Goal: Transaction & Acquisition: Purchase product/service

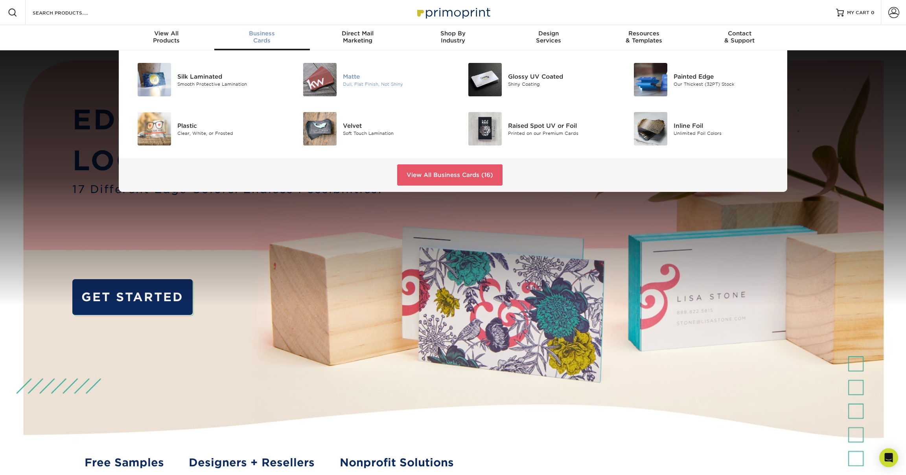
click at [349, 76] on div "Matte" at bounding box center [395, 76] width 104 height 9
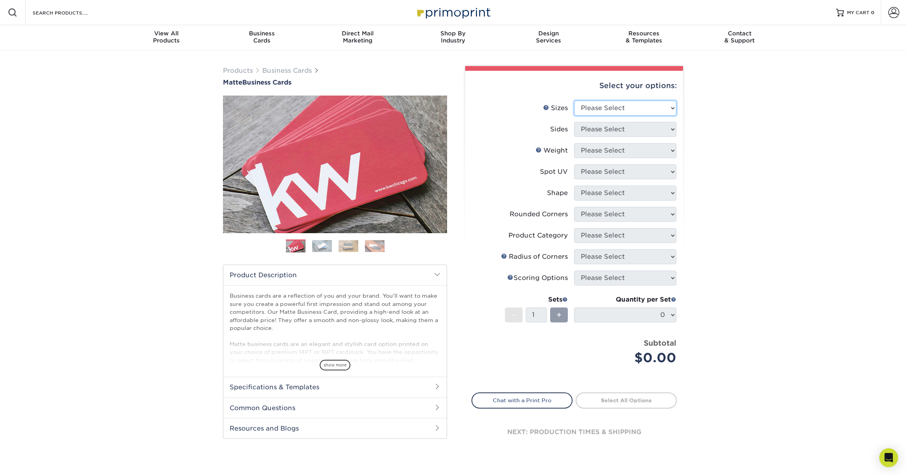
click at [654, 108] on select "Please Select 1.5" x 3.5" - Mini 1.75" x 3.5" - Mini 2" x 2" - Square 2" x 3" -…" at bounding box center [625, 108] width 102 height 15
select select "2.00x3.50"
click at [574, 101] on select "Please Select 1.5" x 3.5" - Mini 1.75" x 3.5" - Mini 2" x 2" - Square 2" x 3" -…" at bounding box center [625, 108] width 102 height 15
click at [656, 139] on li "Sides Please Select Print Both Sides Print Front Only" at bounding box center [574, 132] width 204 height 21
click at [655, 131] on select "Please Select Print Both Sides Print Front Only" at bounding box center [625, 129] width 102 height 15
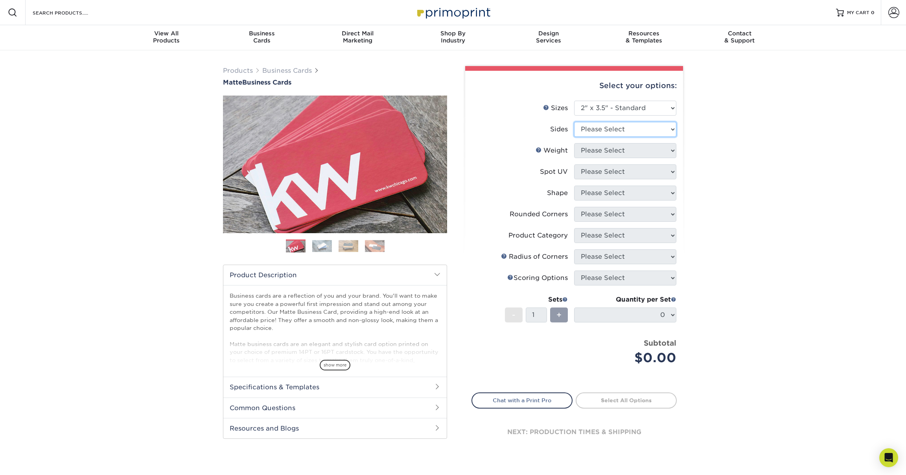
select select "13abbda7-1d64-4f25-8bb2-c179b224825d"
click at [574, 122] on select "Please Select Print Both Sides Print Front Only" at bounding box center [625, 129] width 102 height 15
click at [646, 149] on select "Please Select 16PT 14PT" at bounding box center [625, 150] width 102 height 15
select select "16PT"
click at [574, 143] on select "Please Select 16PT 14PT" at bounding box center [625, 150] width 102 height 15
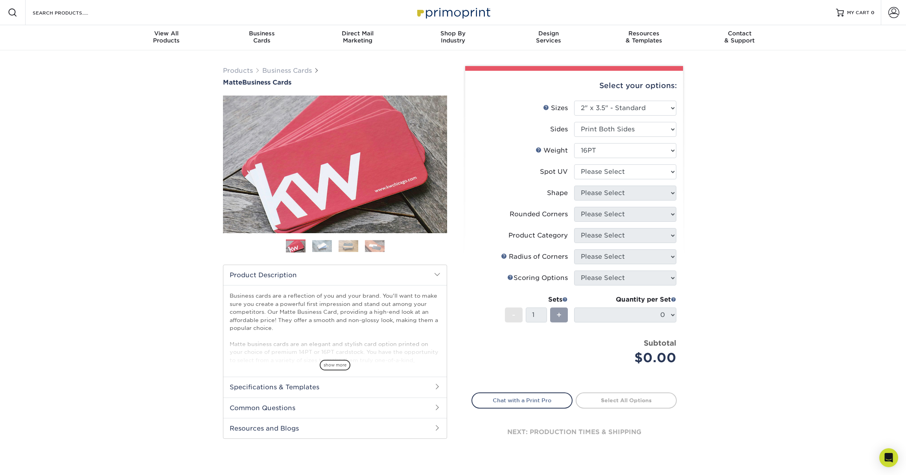
click at [719, 173] on div "Products Business Cards Matte Business Cards Previous Next 100 $ 9" at bounding box center [453, 267] width 906 height 434
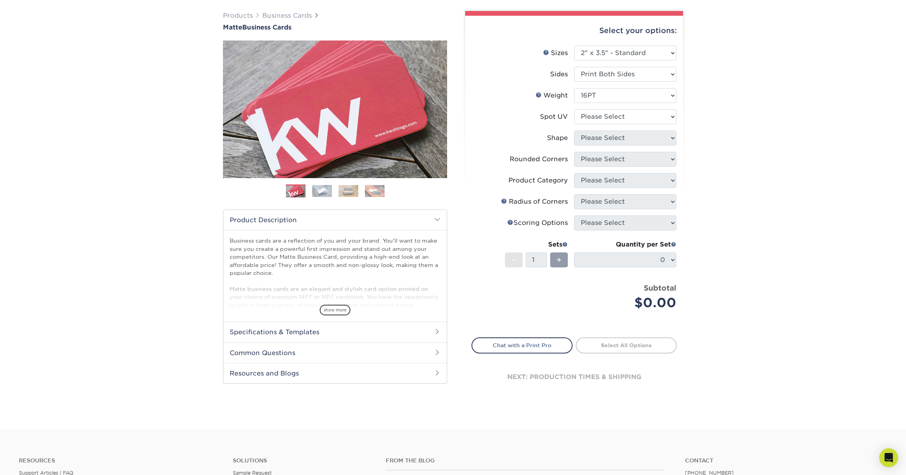
scroll to position [39, 0]
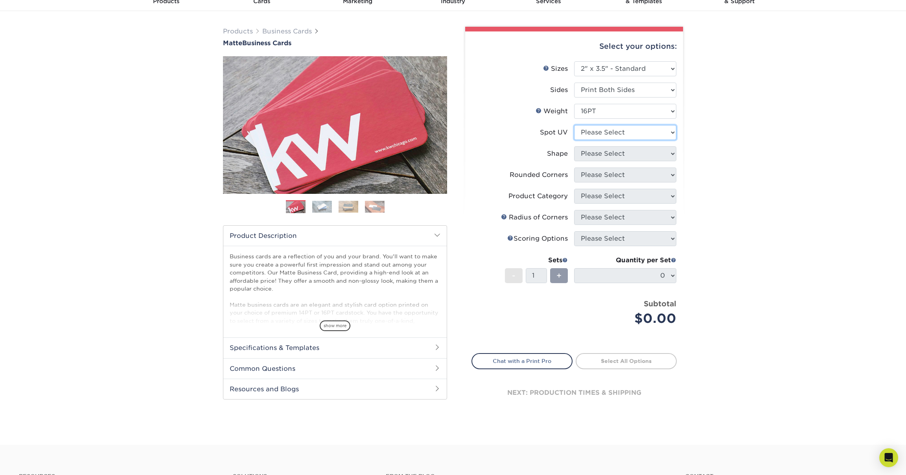
click at [649, 129] on select "Please Select No Spot UV Front and Back (Both Sides) Front Only Back Only" at bounding box center [625, 132] width 102 height 15
click at [574, 125] on select "Please Select No Spot UV Front and Back (Both Sides) Front Only Back Only" at bounding box center [625, 132] width 102 height 15
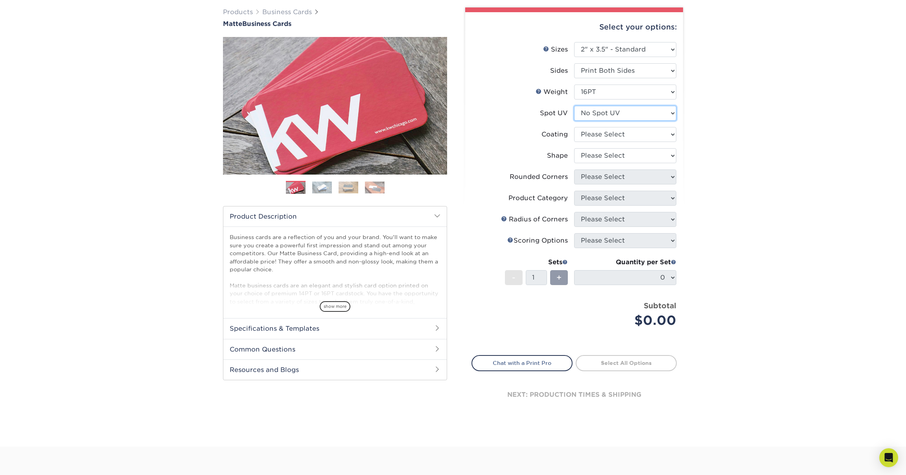
scroll to position [62, 0]
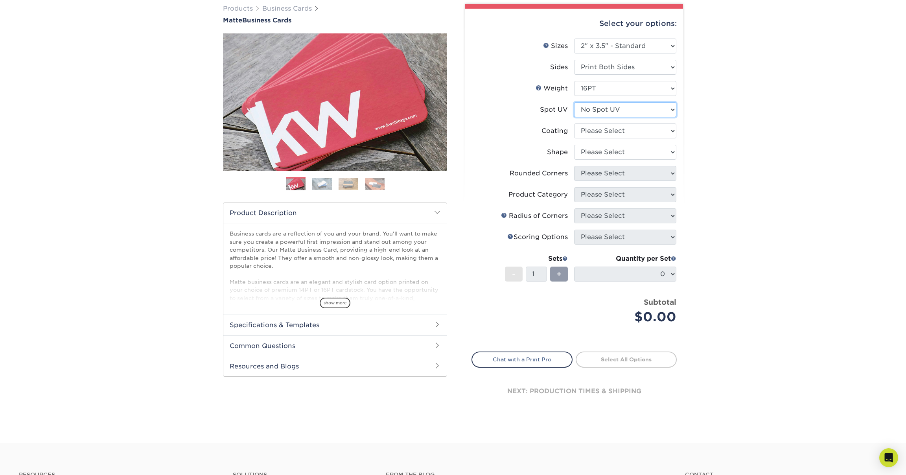
click at [639, 109] on select "Please Select No Spot UV Front and Back (Both Sides) Front Only Back Only" at bounding box center [625, 109] width 102 height 15
click at [574, 102] on select "Please Select No Spot UV Front and Back (Both Sides) Front Only Back Only" at bounding box center [625, 109] width 102 height 15
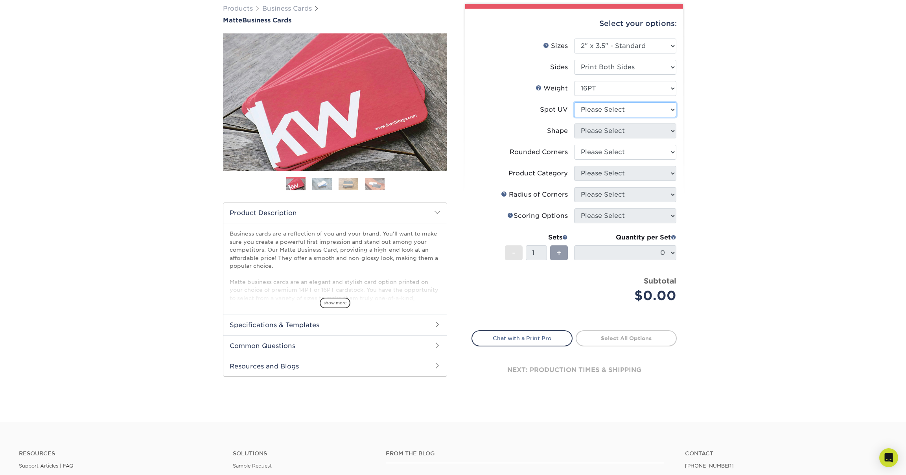
click at [638, 112] on select "Please Select No Spot UV Front and Back (Both Sides) Front Only Back Only" at bounding box center [625, 109] width 102 height 15
click at [574, 102] on select "Please Select No Spot UV Front and Back (Both Sides) Front Only Back Only" at bounding box center [625, 109] width 102 height 15
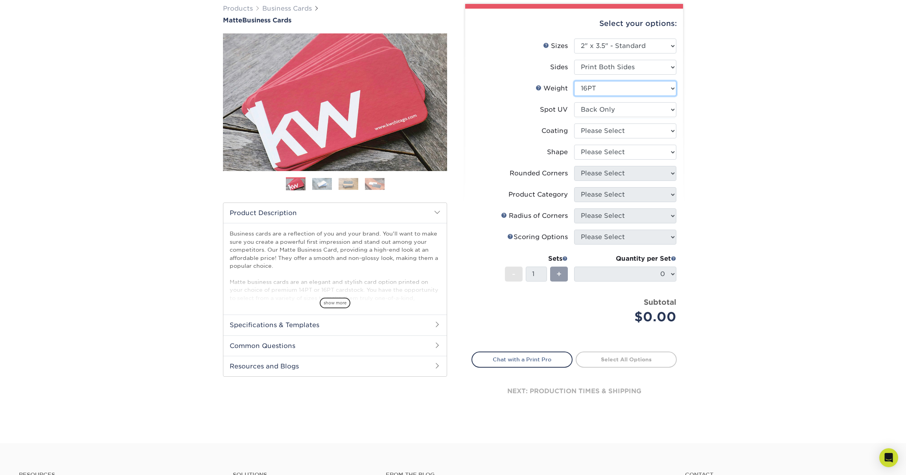
click at [638, 90] on select "Please Select 16PT 14PT" at bounding box center [625, 88] width 102 height 15
click at [633, 102] on select "Please Select No Spot UV Front and Back (Both Sides) Front Only Back Only" at bounding box center [625, 109] width 102 height 15
select select "3"
click at [574, 102] on select "Please Select No Spot UV Front and Back (Both Sides) Front Only Back Only" at bounding box center [625, 109] width 102 height 15
drag, startPoint x: 702, startPoint y: 149, endPoint x: 659, endPoint y: 132, distance: 46.1
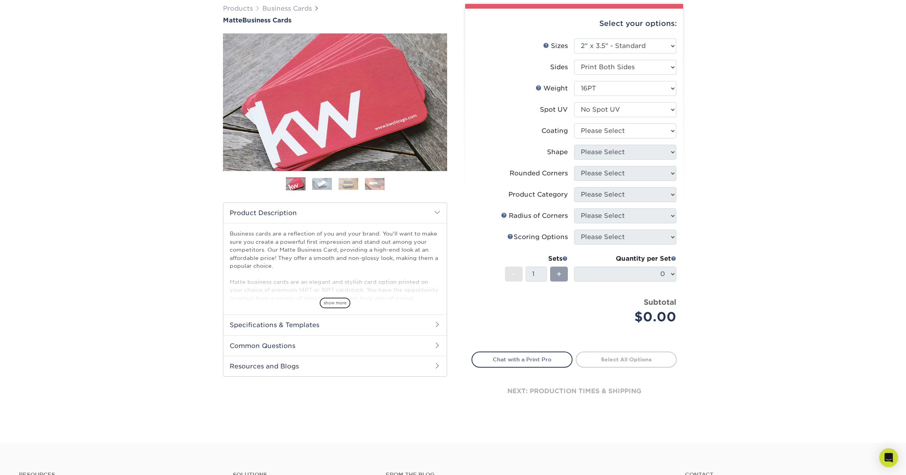
click at [702, 149] on div "Products Business Cards Matte Business Cards Previous Next 100 $ 9" at bounding box center [453, 215] width 906 height 455
click at [654, 130] on select at bounding box center [625, 130] width 102 height 15
select select "121bb7b5-3b4d-429f-bd8d-bbf80e953313"
click at [574, 123] on select at bounding box center [625, 130] width 102 height 15
click at [0, 0] on div at bounding box center [0, 0] width 0 height 0
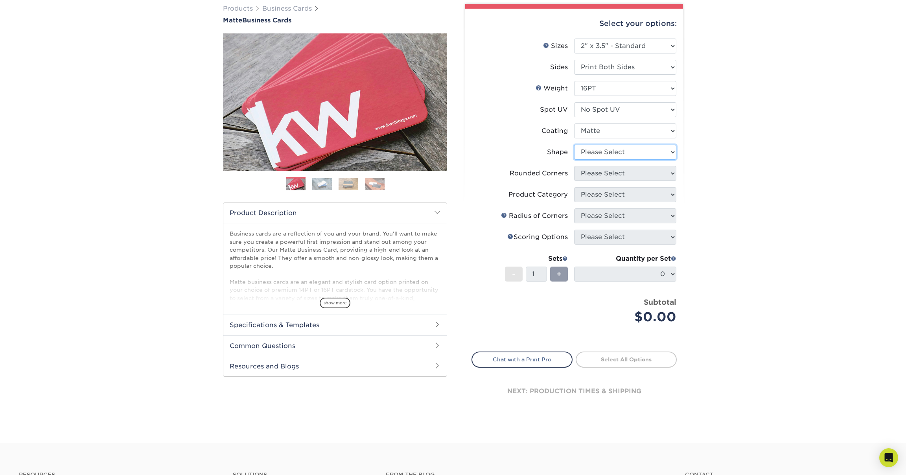
click at [638, 153] on select "Please Select Standard Oval" at bounding box center [625, 152] width 102 height 15
click at [574, 145] on select "Please Select Standard Oval" at bounding box center [625, 152] width 102 height 15
click at [665, 154] on select "Please Select Standard Oval" at bounding box center [625, 152] width 102 height 15
click at [574, 145] on select "Please Select Standard Oval" at bounding box center [625, 152] width 102 height 15
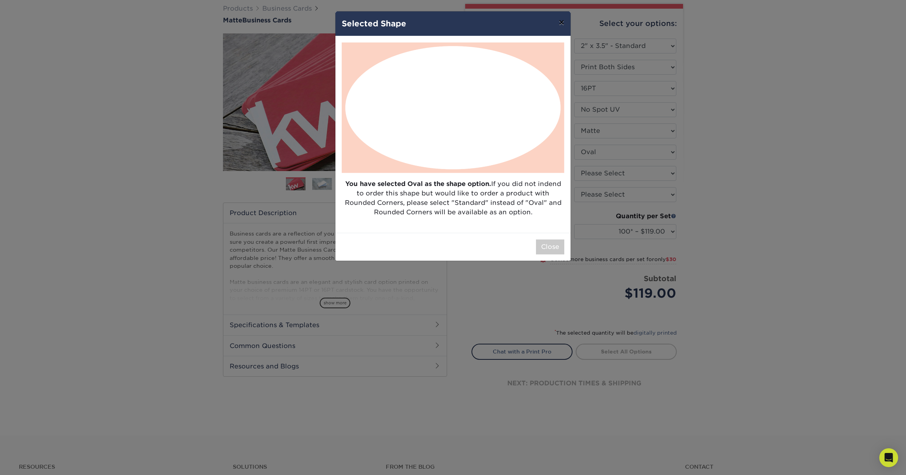
drag, startPoint x: 561, startPoint y: 25, endPoint x: 575, endPoint y: 95, distance: 71.4
click at [561, 26] on button "×" at bounding box center [561, 22] width 18 height 22
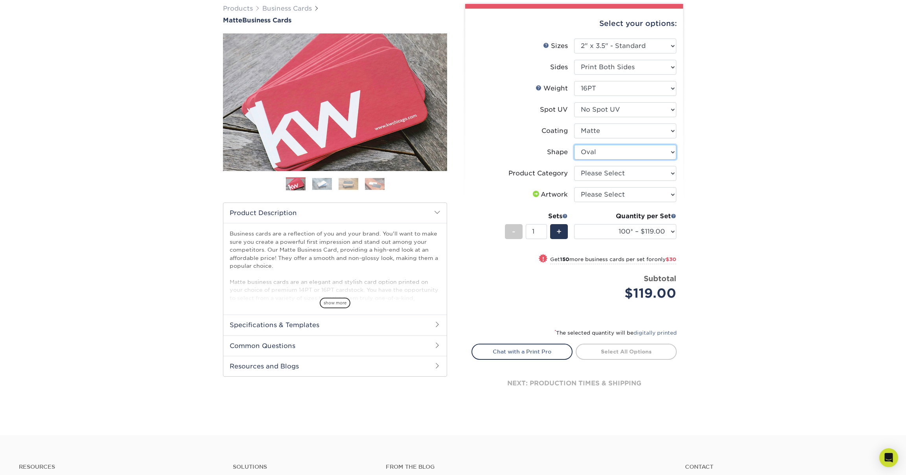
click at [643, 152] on select "Please Select Standard Oval" at bounding box center [625, 152] width 102 height 15
select select "standard"
click at [574, 145] on select "Please Select Standard Oval" at bounding box center [625, 152] width 102 height 15
select select
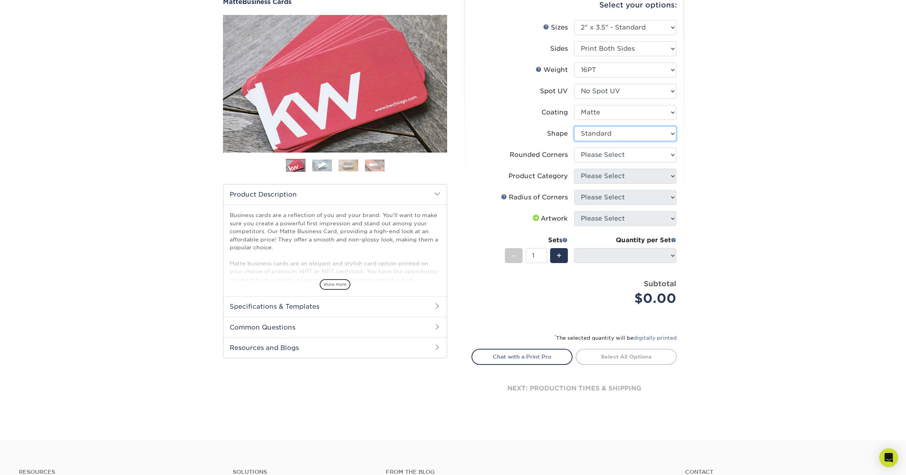
scroll to position [82, 0]
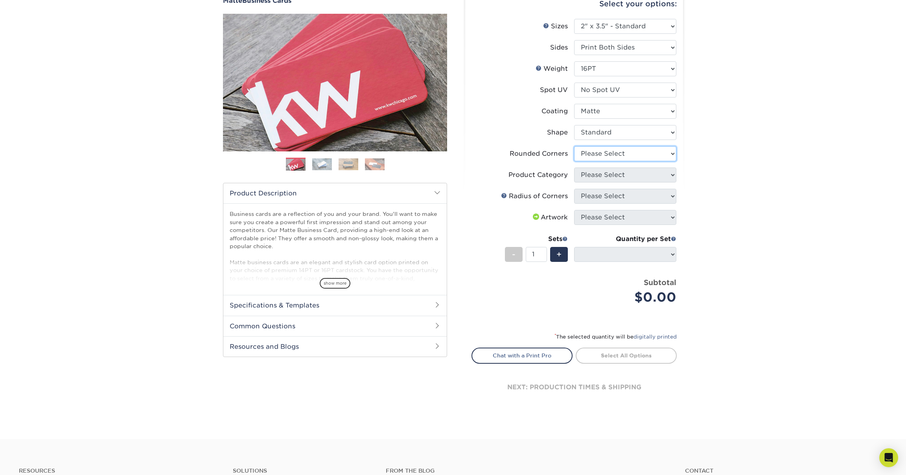
click at [625, 157] on select "Please Select Yes - Round 2 Corners Yes - Round 4 Corners No" at bounding box center [625, 153] width 102 height 15
select select "76a3b848-63b4-4449-aad1-d9e81d5a60f5"
click at [574, 146] on select "Please Select Yes - Round 2 Corners Yes - Round 4 Corners No" at bounding box center [625, 153] width 102 height 15
select select "-1"
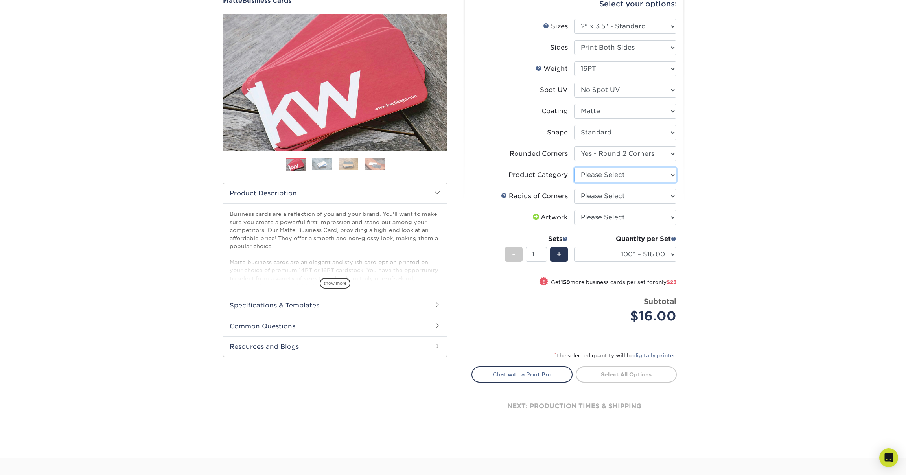
click at [628, 173] on select "Please Select Business Cards" at bounding box center [625, 174] width 102 height 15
select select "3b5148f1-0588-4f88-a218-97bcfdce65c1"
click at [574, 167] on select "Please Select Business Cards" at bounding box center [625, 174] width 102 height 15
click at [634, 193] on select "Please Select Rounded 1/8" Rounded 1/4"" at bounding box center [625, 196] width 102 height 15
select select "589680c7-ee9a-431b-9d12-d7aeb1386a97"
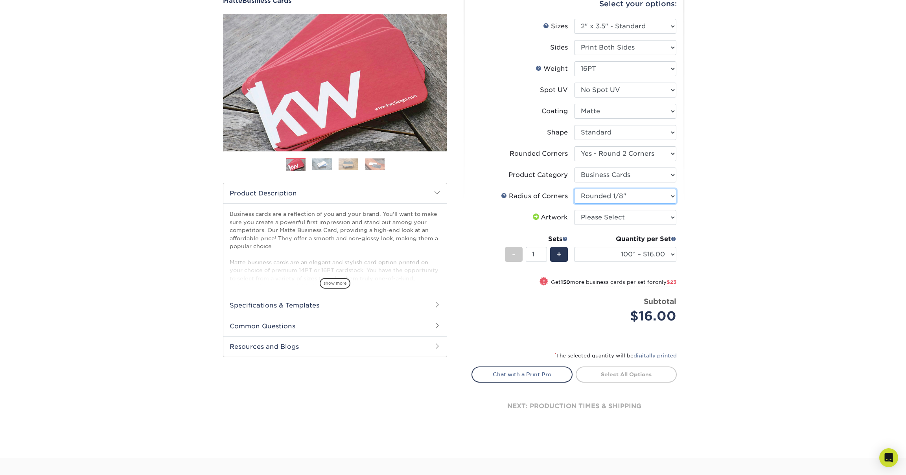
click at [574, 189] on select "Please Select Rounded 1/8" Rounded 1/4"" at bounding box center [625, 196] width 102 height 15
click at [329, 169] on img at bounding box center [322, 164] width 20 height 12
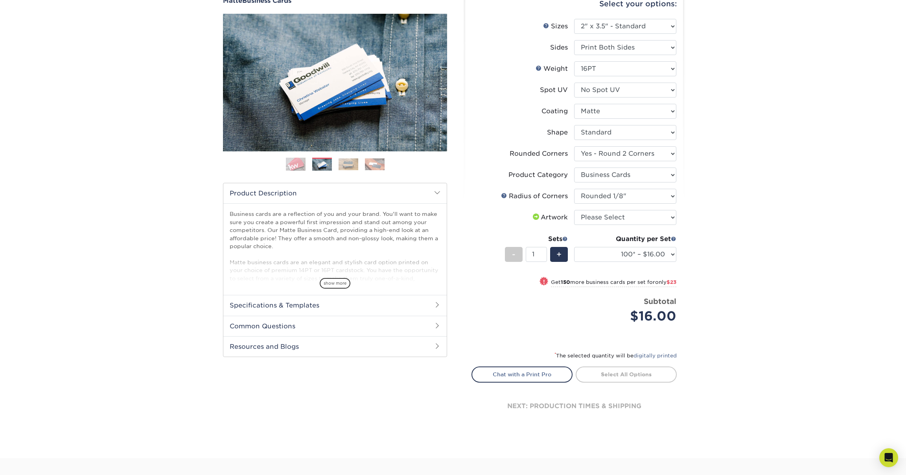
click at [350, 166] on img at bounding box center [348, 164] width 20 height 12
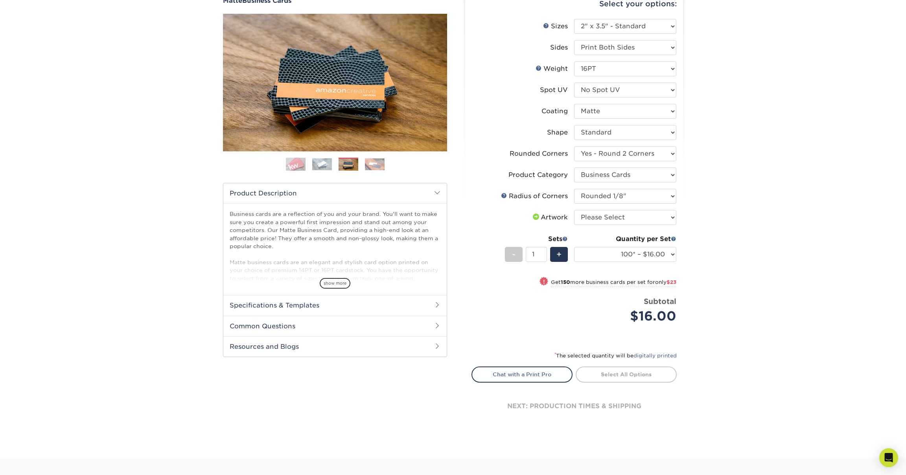
click at [373, 165] on img at bounding box center [375, 164] width 20 height 12
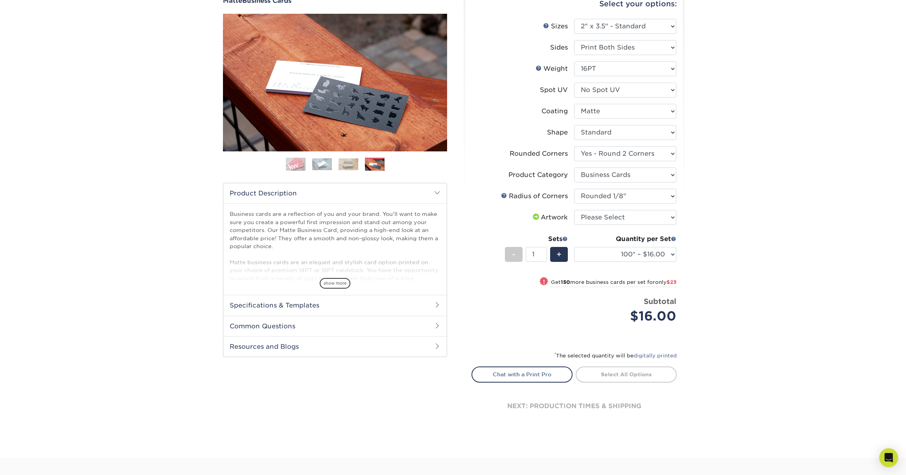
click at [321, 160] on img at bounding box center [322, 164] width 20 height 12
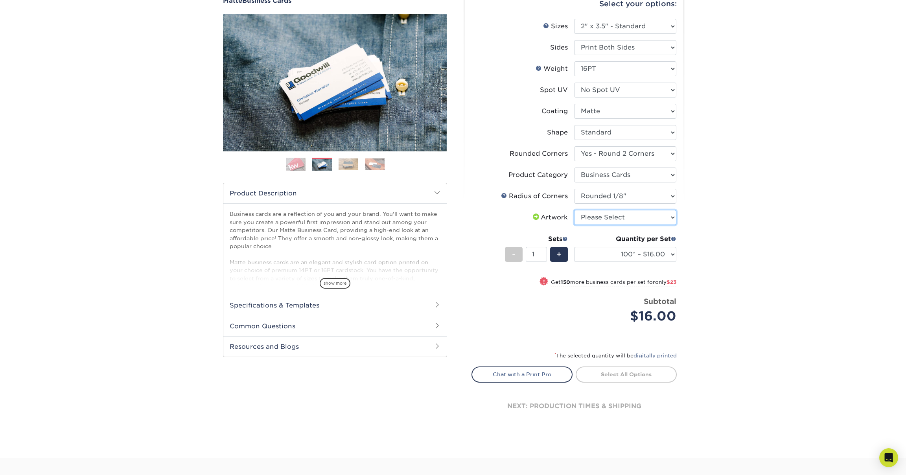
click at [634, 215] on select "Please Select I will upload files I need a design - $100" at bounding box center [625, 217] width 102 height 15
select select "upload"
click at [574, 210] on select "Please Select I will upload files I need a design - $100" at bounding box center [625, 217] width 102 height 15
click at [694, 230] on div "Products Business Cards Matte Business Cards Previous Next 100 $ 9" at bounding box center [453, 213] width 906 height 489
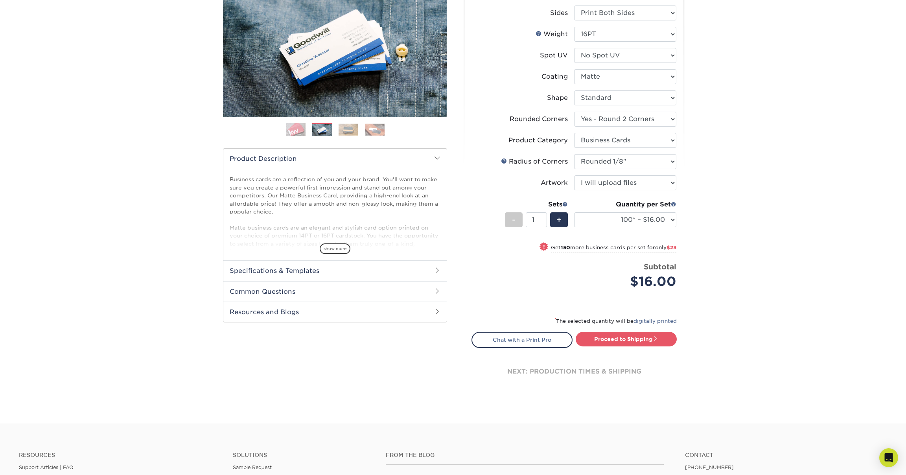
scroll to position [116, 0]
click at [554, 221] on div "+" at bounding box center [559, 220] width 18 height 15
type input "2"
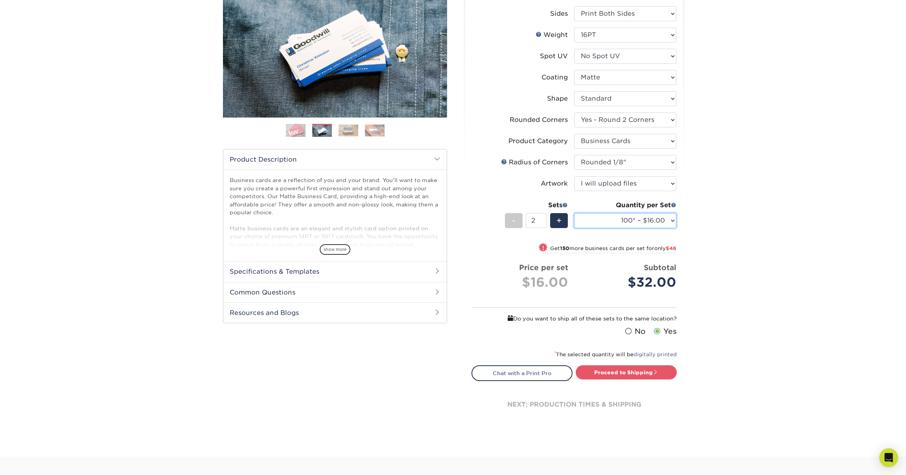
click at [615, 224] on select "100* – $16.00 250* – $39.00 500 – $77.00 1000 – $94.00 2500 – $173.00 5000 – $2…" at bounding box center [625, 220] width 102 height 15
select select "250* – $39.00"
click at [574, 213] on select "100* – $16.00 250* – $39.00 500 – $77.00 1000 – $94.00 2500 – $173.00 5000 – $2…" at bounding box center [625, 220] width 102 height 15
click at [511, 218] on div "-" at bounding box center [514, 220] width 18 height 15
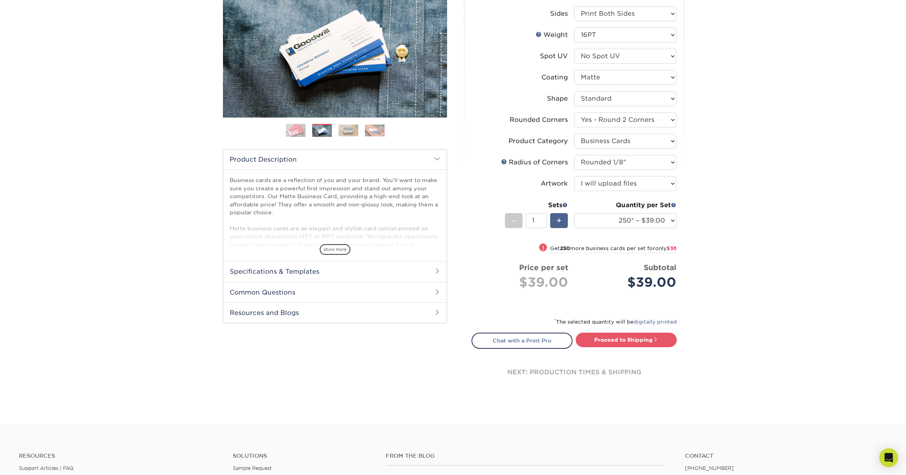
click at [558, 221] on span "+" at bounding box center [558, 221] width 5 height 12
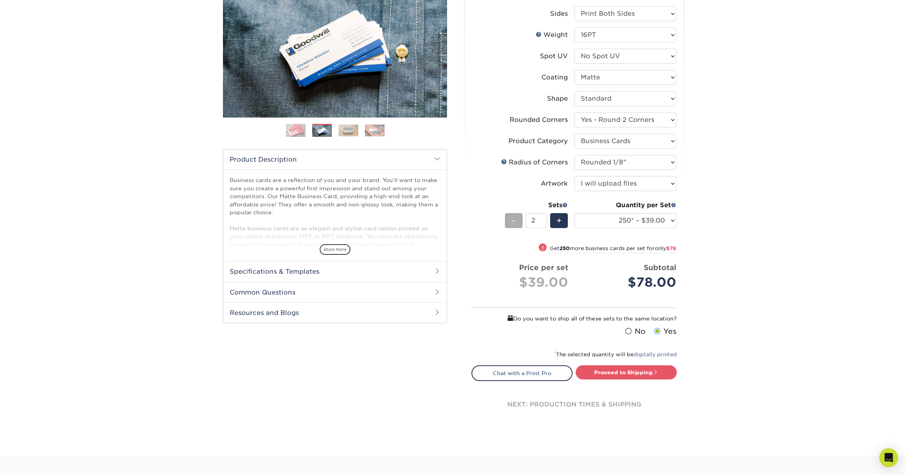
click at [508, 219] on div "-" at bounding box center [514, 220] width 18 height 15
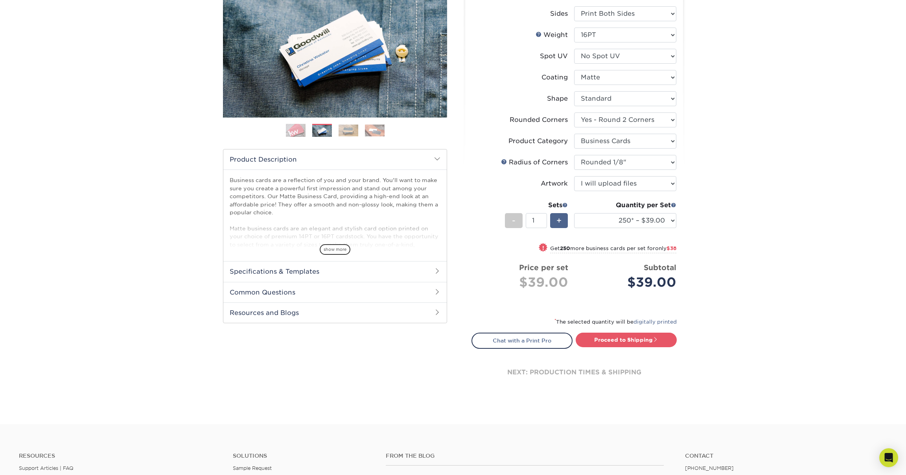
click at [563, 224] on div "+" at bounding box center [559, 220] width 18 height 15
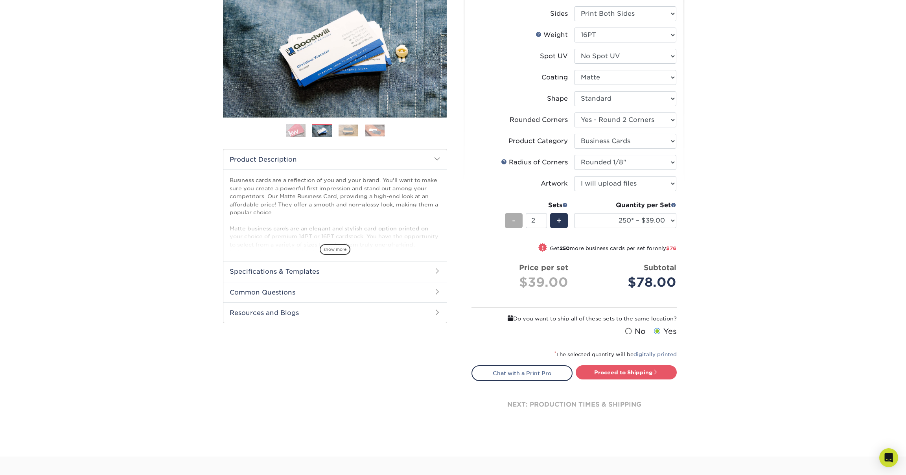
click at [508, 218] on div "-" at bounding box center [514, 220] width 18 height 15
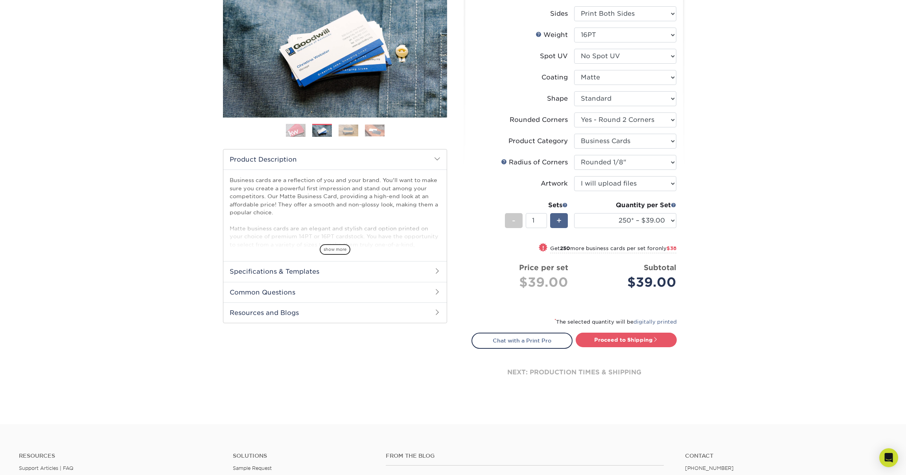
click at [559, 223] on span "+" at bounding box center [558, 221] width 5 height 12
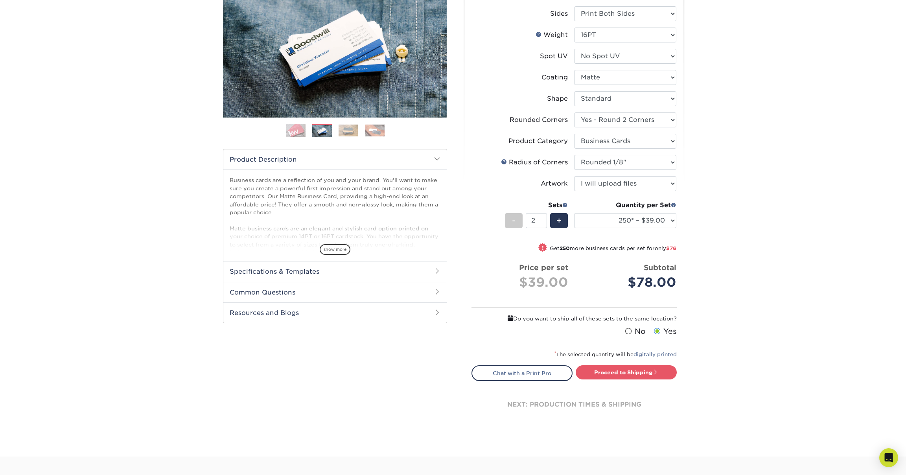
drag, startPoint x: 514, startPoint y: 222, endPoint x: 689, endPoint y: 234, distance: 175.4
click at [516, 223] on div "-" at bounding box center [514, 220] width 18 height 15
type input "1"
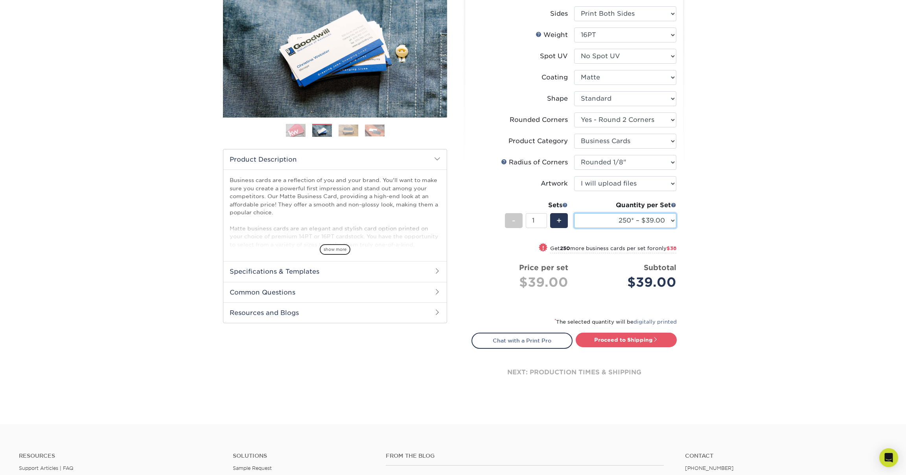
click at [654, 222] on select "100* – $16.00 250* – $39.00 500 – $77.00 1000 – $94.00 2500 – $173.00 5000 – $2…" at bounding box center [625, 220] width 102 height 15
click at [574, 213] on select "100* – $16.00 250* – $39.00 500 – $77.00 1000 – $94.00 2500 – $173.00 5000 – $2…" at bounding box center [625, 220] width 102 height 15
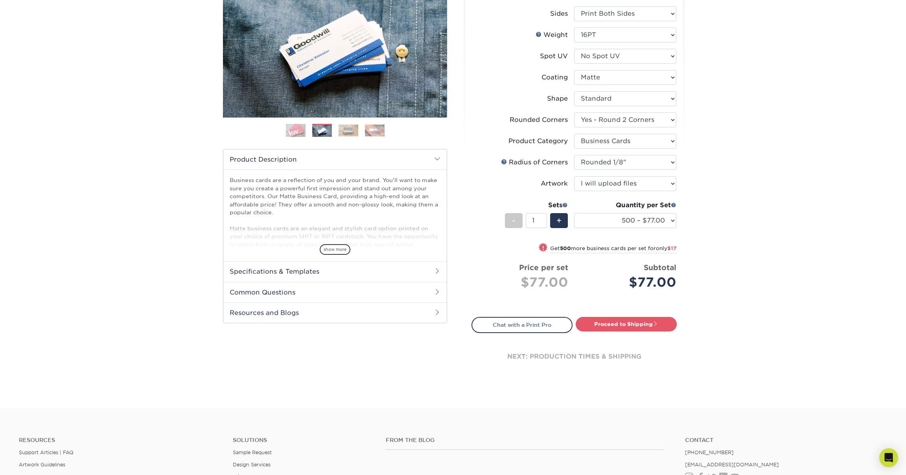
click at [743, 236] on div "Products Business Cards Matte Business Cards Previous Next 100 $ 9" at bounding box center [453, 172] width 906 height 474
click at [652, 223] on select "100* – $16.00 250* – $39.00 500 – $77.00 1000 – $94.00 2500 – $173.00 5000 – $2…" at bounding box center [625, 220] width 102 height 15
select select "250* – $39.00"
click at [574, 213] on select "100* – $16.00 250* – $39.00 500 – $77.00 1000 – $94.00 2500 – $173.00 5000 – $2…" at bounding box center [625, 220] width 102 height 15
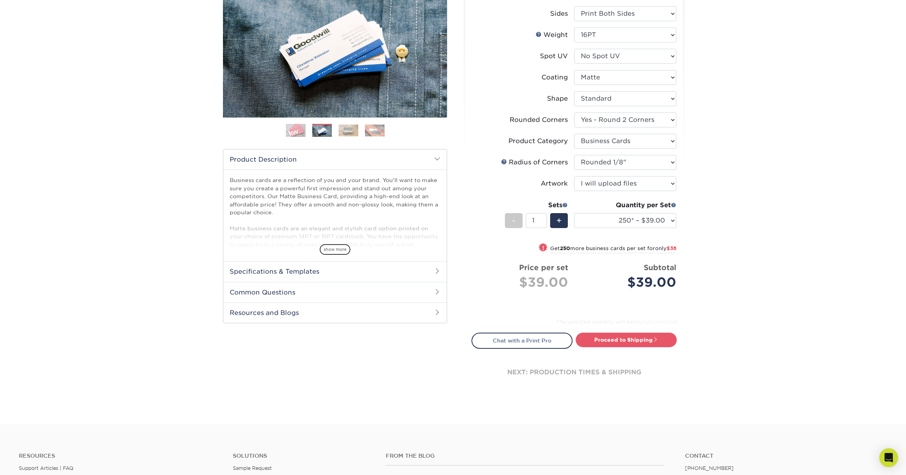
click at [728, 221] on div "Products Business Cards Matte Business Cards Previous Next 100 $ 9" at bounding box center [453, 179] width 906 height 489
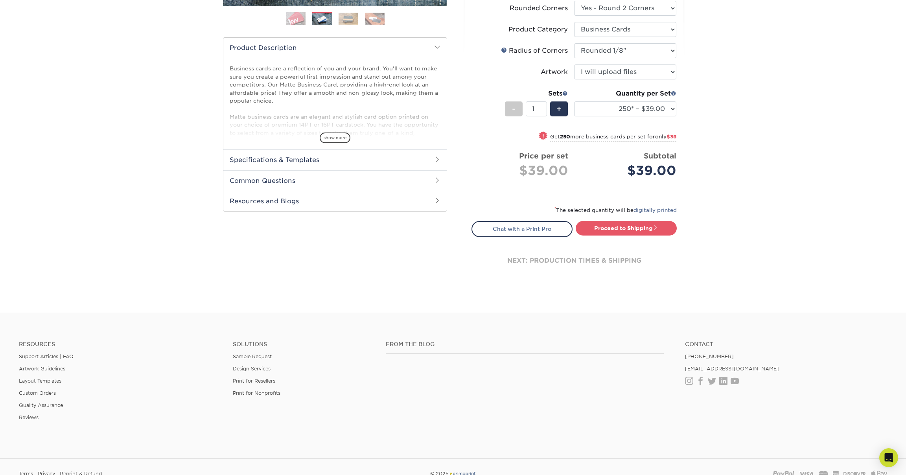
scroll to position [228, 0]
click at [620, 226] on link "Proceed to Shipping" at bounding box center [626, 227] width 101 height 14
type input "Set 1"
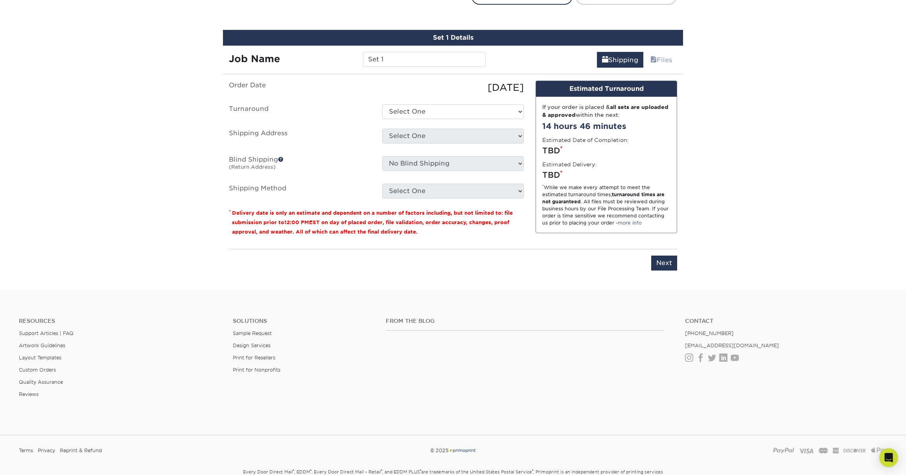
scroll to position [469, 0]
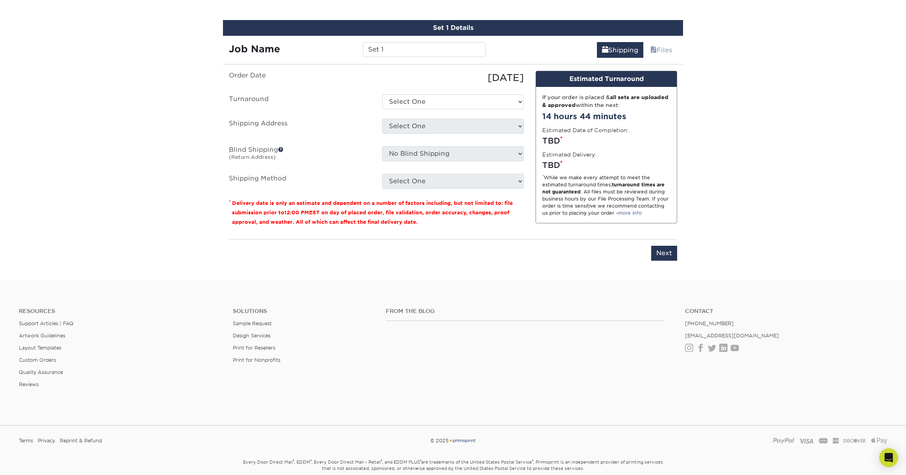
click at [507, 108] on ul "Order Date 09/10/2025 Turnaround Select One 2-4 Business Days 2 Day Next Busine…" at bounding box center [376, 130] width 295 height 118
click at [507, 99] on select "Select One 2-4 Business Days 2 Day Next Business Day" at bounding box center [453, 101] width 142 height 15
select select "823306c4-fca3-4eef-b9dc-f915865d50ea"
click at [382, 94] on select "Select One 2-4 Business Days 2 Day Next Business Day" at bounding box center [453, 101] width 142 height 15
click at [505, 127] on select "Select One + Add New Address - Login" at bounding box center [453, 126] width 142 height 15
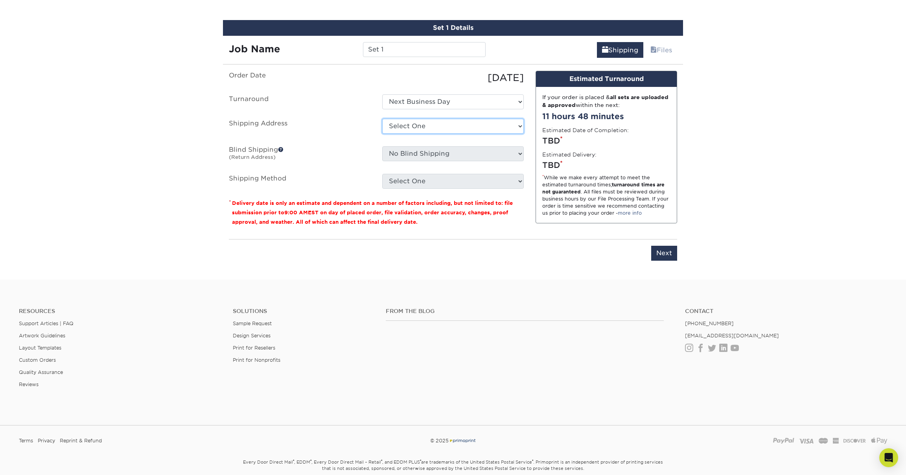
select select "newaddress"
click at [382, 119] on select "Select One + Add New Address - Login" at bounding box center [453, 126] width 142 height 15
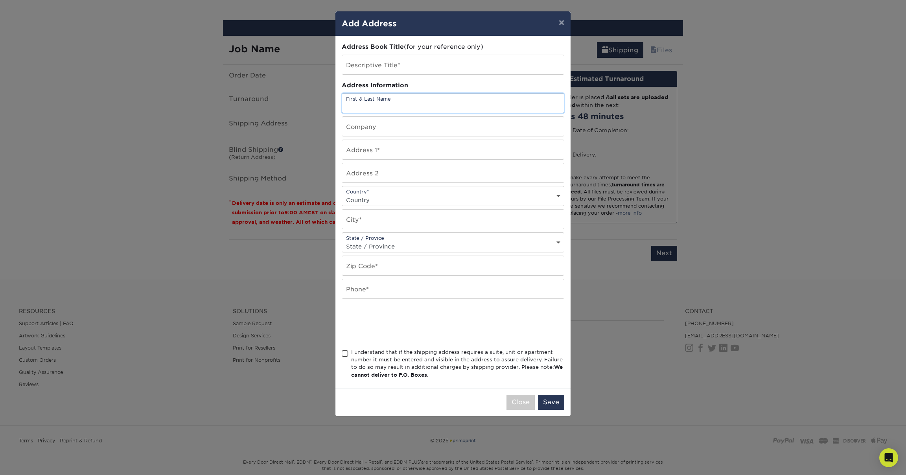
click at [418, 107] on input "text" at bounding box center [453, 103] width 222 height 19
type input "Nestor Gomez Jimenez"
type input "3605 Pleasant Ave"
select select "US"
type input "Minneapolis"
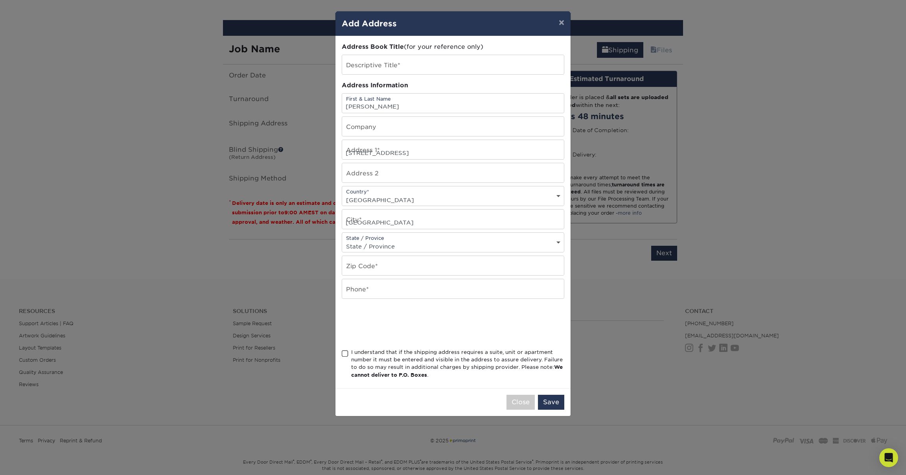
select select "MN"
type input "55409-1224"
type input "7637329720"
click at [559, 408] on button "Save" at bounding box center [551, 402] width 26 height 15
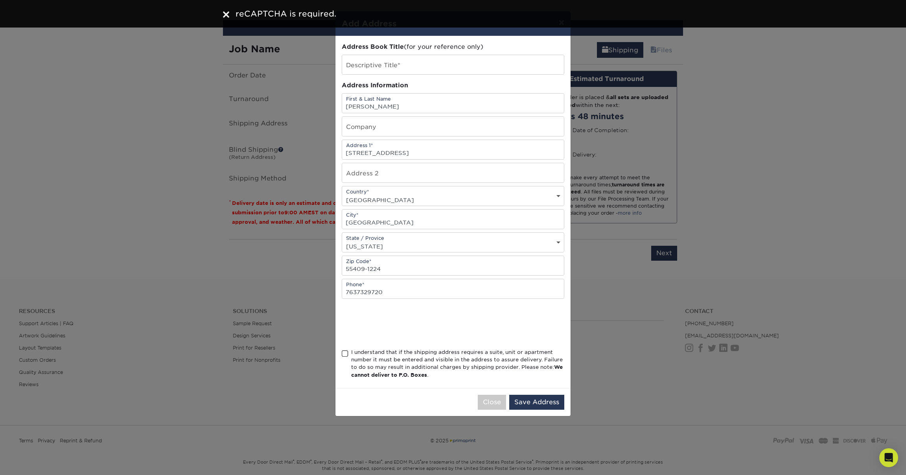
click at [342, 353] on span at bounding box center [345, 353] width 7 height 7
click at [0, 0] on input "I understand that if the shipping address requires a suite, unit or apartment n…" at bounding box center [0, 0] width 0 height 0
click at [559, 402] on button "Save Address" at bounding box center [536, 402] width 55 height 15
click at [390, 64] on input "text" at bounding box center [453, 65] width 222 height 20
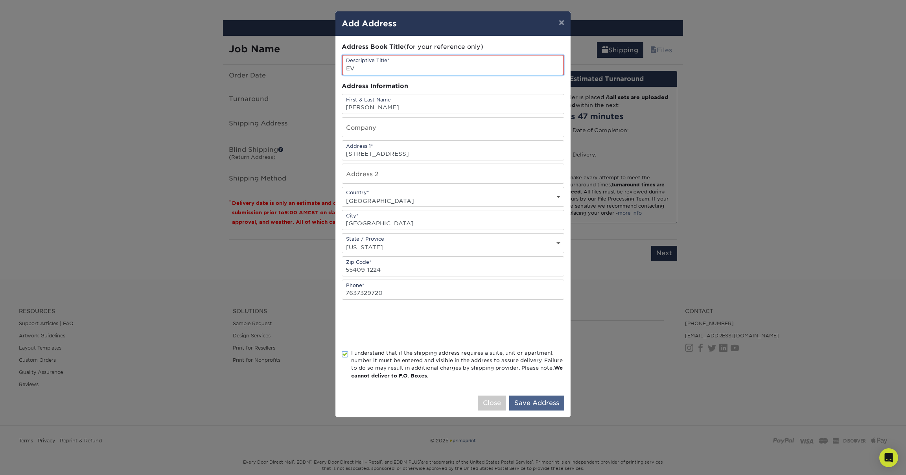
type input "EV"
click at [551, 410] on button "Save Address" at bounding box center [536, 402] width 55 height 15
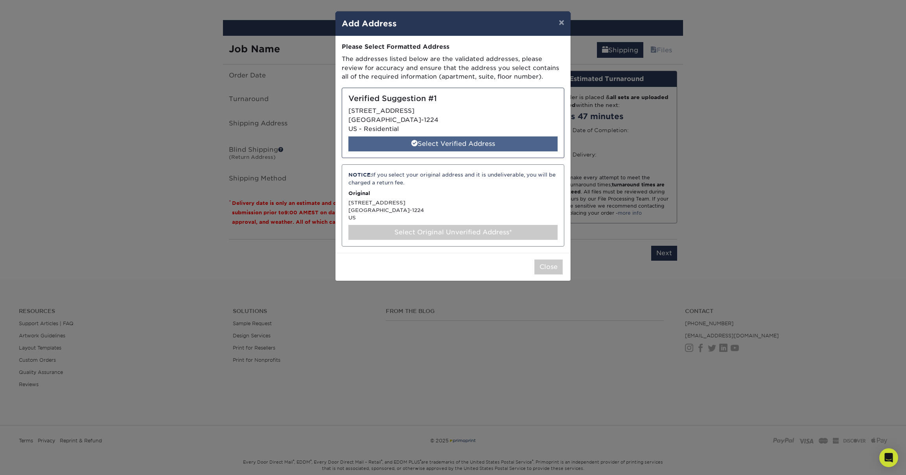
click at [486, 140] on div "Select Verified Address" at bounding box center [452, 143] width 209 height 15
select select "285897"
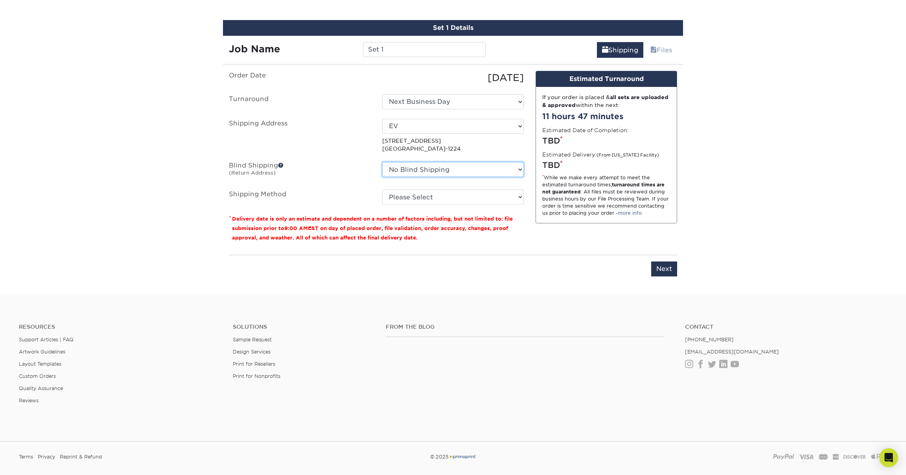
click at [513, 171] on select "No Blind Shipping + Add New Address" at bounding box center [453, 169] width 142 height 15
click at [382, 162] on select "No Blind Shipping + Add New Address" at bounding box center [453, 169] width 142 height 15
click at [517, 198] on select "Please Select Ground Shipping (+$7.84) 3 Day Shipping Service (+$20.04) 2 Day A…" at bounding box center [453, 196] width 142 height 15
select select "03"
click at [382, 189] on select "Please Select Ground Shipping (+$7.84) 3 Day Shipping Service (+$20.04) 2 Day A…" at bounding box center [453, 196] width 142 height 15
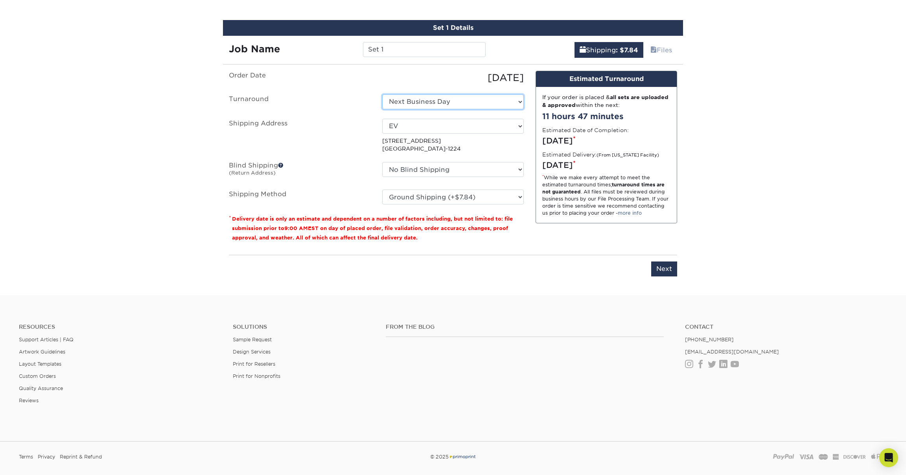
click at [476, 104] on select "Select One 2-4 Business Days 2 Day Next Business Day" at bounding box center [453, 101] width 142 height 15
select select "13662209-b514-41da-a8e3-783aedbea2ae"
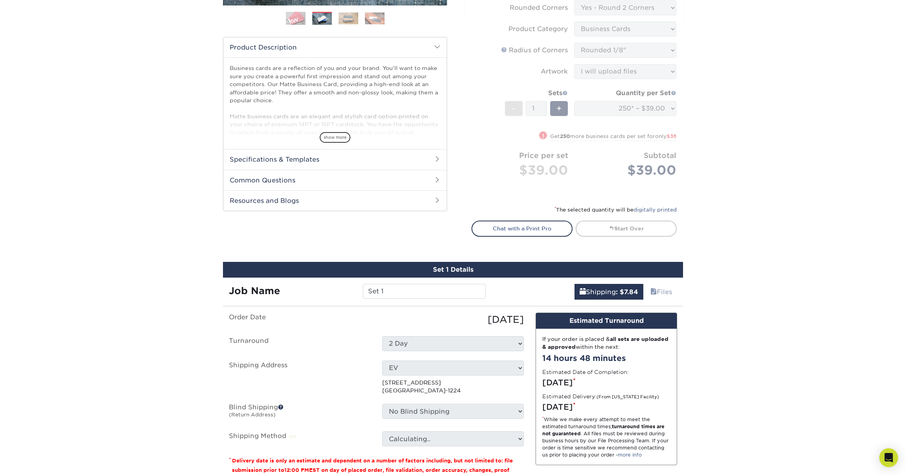
scroll to position [519, 0]
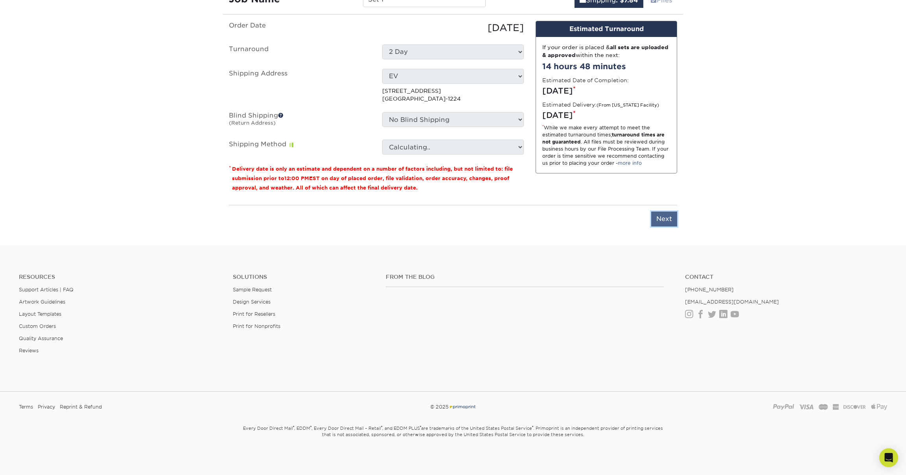
click at [666, 223] on input "Next" at bounding box center [664, 218] width 26 height 15
type input "Next"
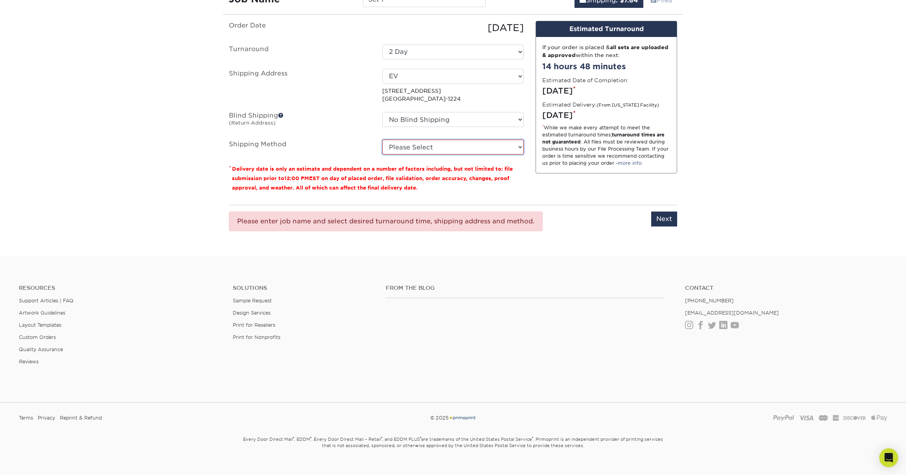
click at [510, 146] on select "Please Select Ground Shipping (+$7.84) 3 Day Shipping Service (+$20.04) 2 Day A…" at bounding box center [453, 147] width 142 height 15
select select "03"
click at [382, 140] on select "Please Select Ground Shipping (+$7.84) 3 Day Shipping Service (+$20.04) 2 Day A…" at bounding box center [453, 147] width 142 height 15
click at [658, 221] on input "Next" at bounding box center [664, 218] width 26 height 15
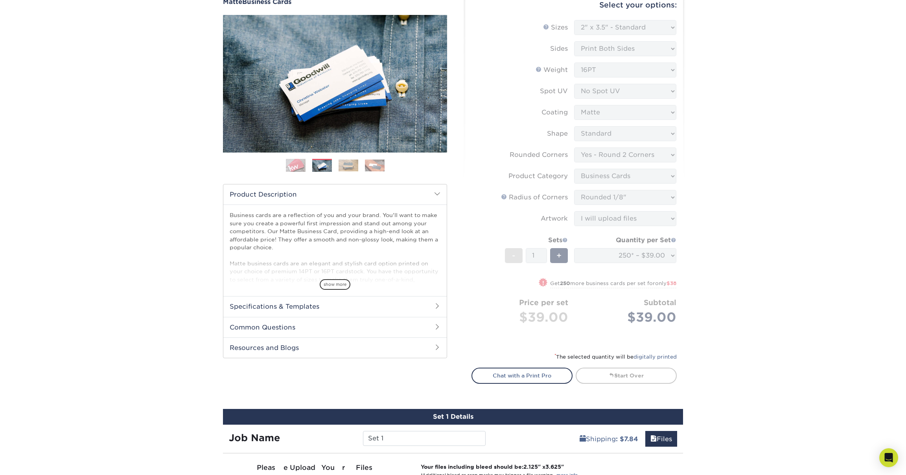
scroll to position [0, 0]
